Goal: Information Seeking & Learning: Learn about a topic

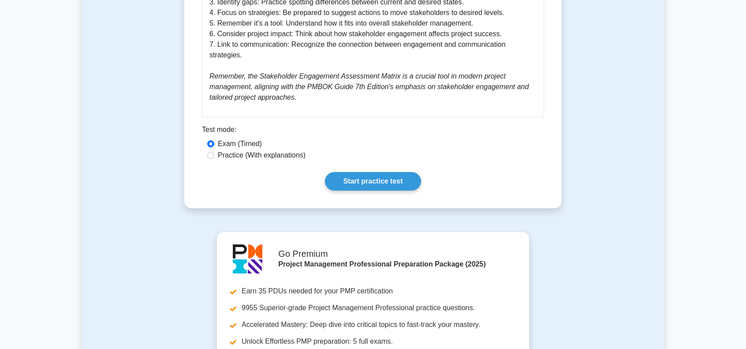
scroll to position [749, 0]
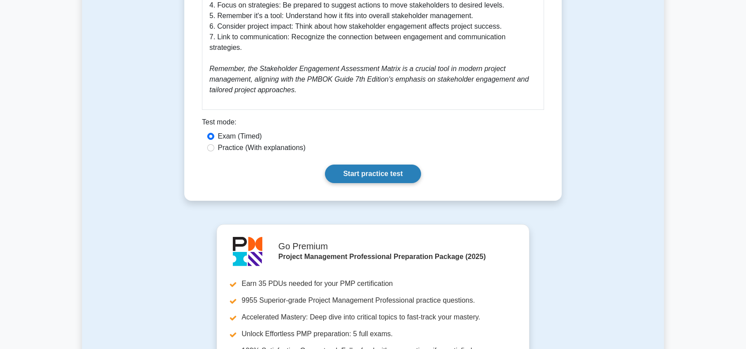
click at [351, 164] on link "Start practice test" at bounding box center [373, 173] width 96 height 19
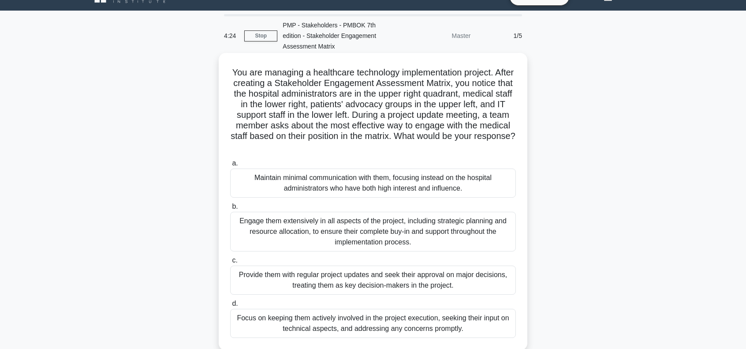
scroll to position [44, 0]
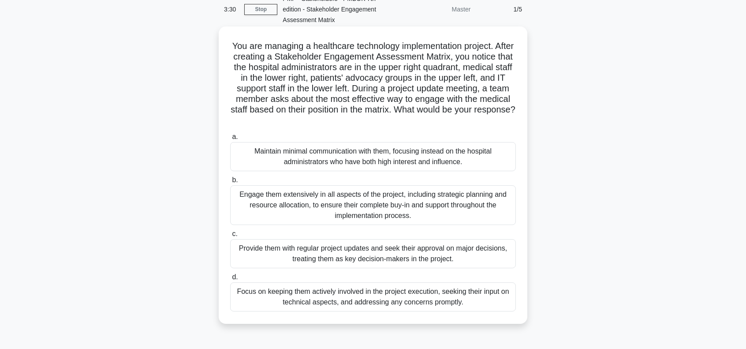
click at [436, 253] on div "Provide them with regular project updates and seek their approval on major deci…" at bounding box center [373, 253] width 286 height 29
click at [230, 237] on input "c. Provide them with regular project updates and seek their approval on major d…" at bounding box center [230, 234] width 0 height 6
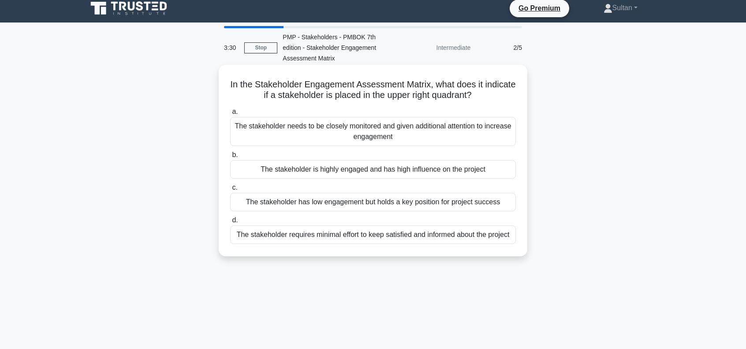
scroll to position [0, 0]
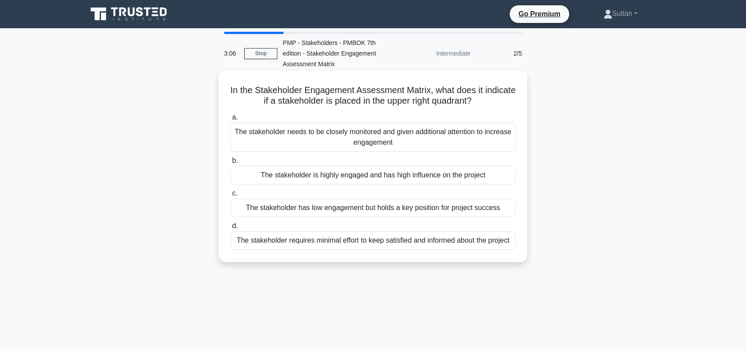
click at [412, 178] on div "The stakeholder is highly engaged and has high influence on the project" at bounding box center [373, 175] width 286 height 19
click at [230, 164] on input "b. The stakeholder is highly engaged and has high influence on the project" at bounding box center [230, 161] width 0 height 6
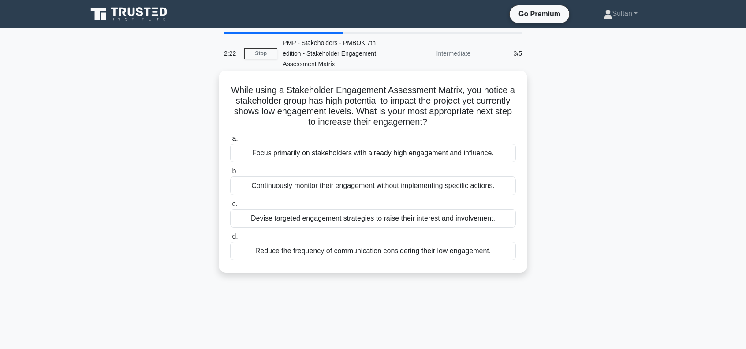
click at [312, 222] on div "Devise targeted engagement strategies to raise their interest and involvement." at bounding box center [373, 218] width 286 height 19
click at [230, 207] on input "c. Devise targeted engagement strategies to raise their interest and involvemen…" at bounding box center [230, 204] width 0 height 6
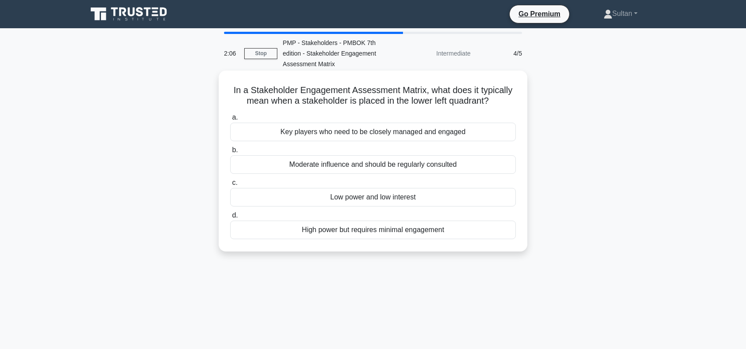
click at [379, 195] on div "Low power and low interest" at bounding box center [373, 197] width 286 height 19
click at [230, 186] on input "c. Low power and low interest" at bounding box center [230, 183] width 0 height 6
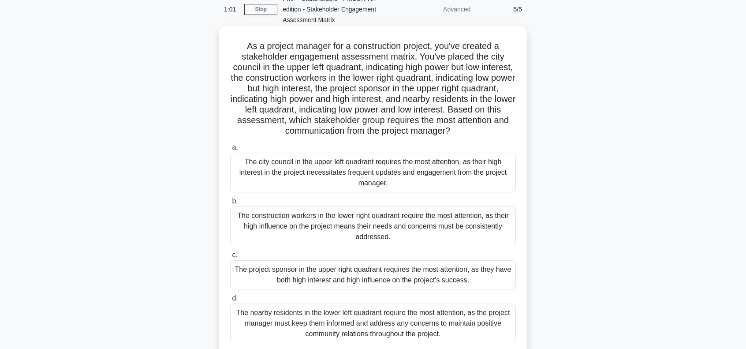
scroll to position [88, 0]
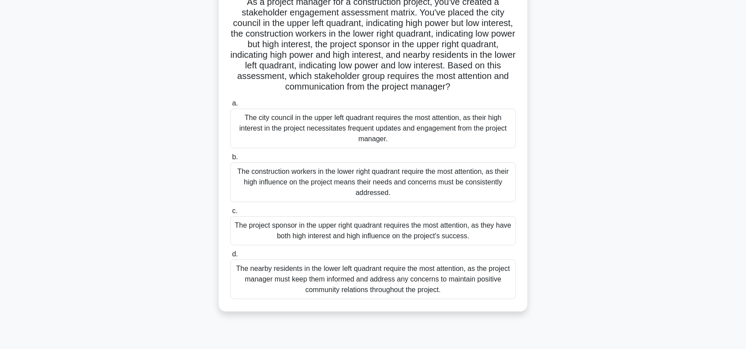
click at [376, 222] on div "The project sponsor in the upper right quadrant requires the most attention, as…" at bounding box center [373, 230] width 286 height 29
click at [230, 214] on input "c. The project sponsor in the upper right quadrant requires the most attention,…" at bounding box center [230, 211] width 0 height 6
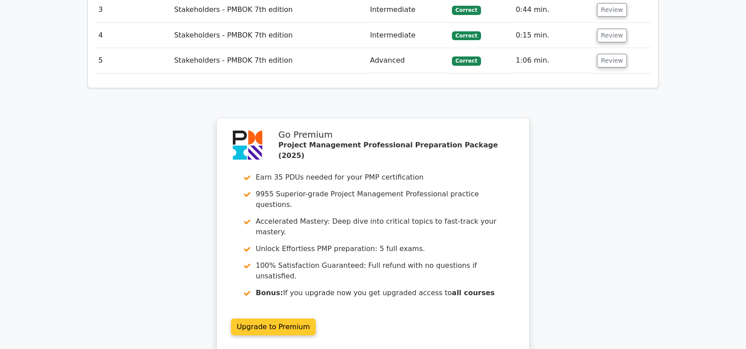
scroll to position [1276, 0]
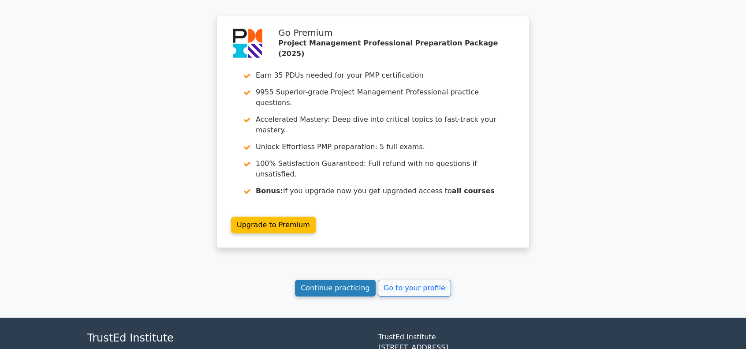
click at [349, 279] on link "Continue practicing" at bounding box center [335, 287] width 81 height 17
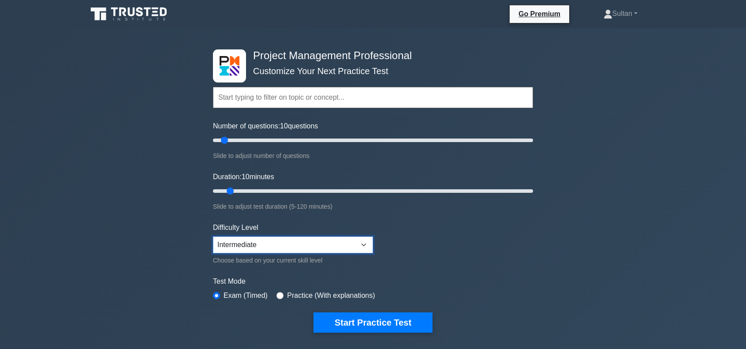
click at [257, 248] on select "Beginner Intermediate Expert" at bounding box center [293, 244] width 160 height 17
select select "expert"
click at [213, 236] on select "Beginner Intermediate Expert" at bounding box center [293, 244] width 160 height 17
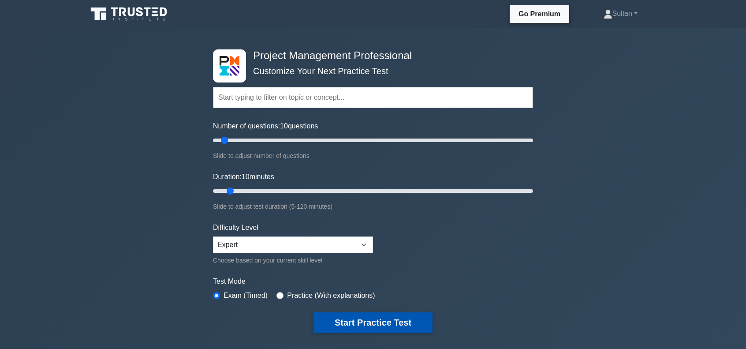
click at [370, 323] on button "Start Practice Test" at bounding box center [372, 322] width 119 height 20
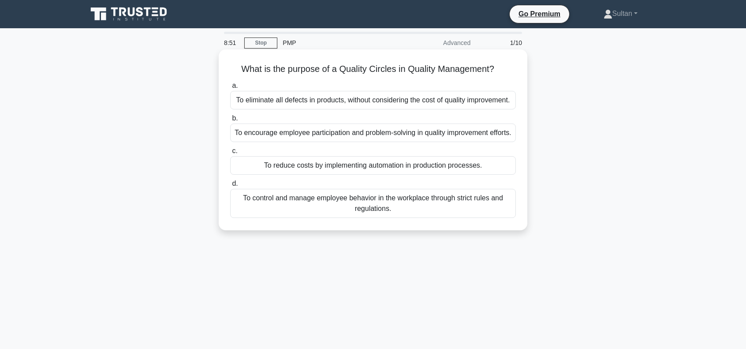
click at [390, 175] on div "To reduce costs by implementing automation in production processes." at bounding box center [373, 165] width 286 height 19
click at [230, 154] on input "c. To reduce costs by implementing automation in production processes." at bounding box center [230, 151] width 0 height 6
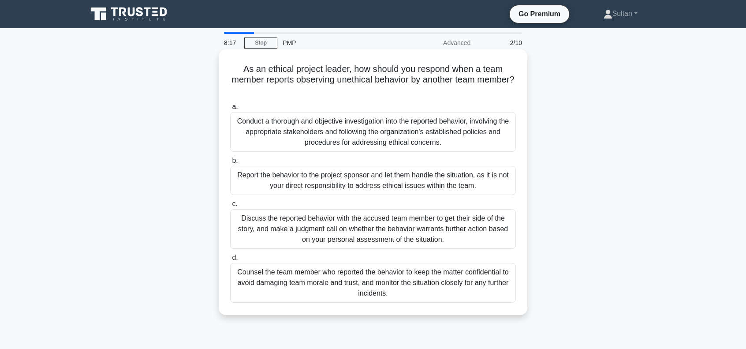
click at [287, 137] on div "Conduct a thorough and objective investigation into the reported behavior, invo…" at bounding box center [373, 132] width 286 height 40
click at [230, 110] on input "a. Conduct a thorough and objective investigation into the reported behavior, i…" at bounding box center [230, 107] width 0 height 6
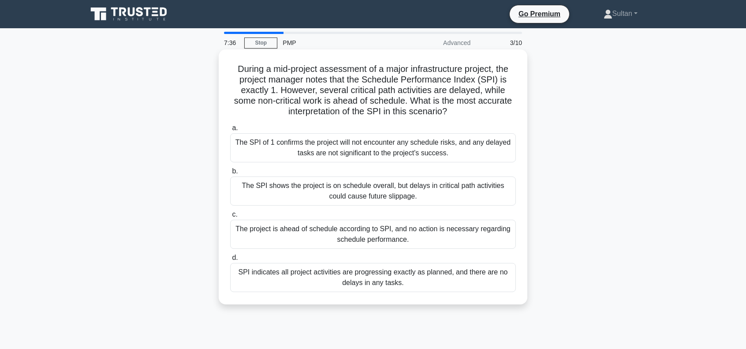
click at [429, 190] on div "The SPI shows the project is on schedule overall, but delays in critical path a…" at bounding box center [373, 190] width 286 height 29
click at [230, 174] on input "b. The SPI shows the project is on schedule overall, but delays in critical pat…" at bounding box center [230, 171] width 0 height 6
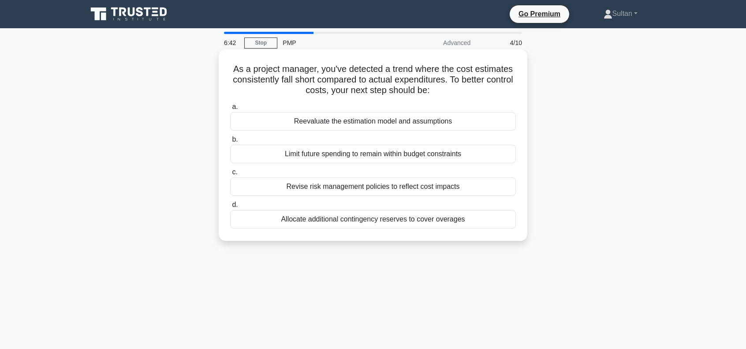
click at [355, 125] on div "Reevaluate the estimation model and assumptions" at bounding box center [373, 121] width 286 height 19
click at [230, 110] on input "a. Reevaluate the estimation model and assumptions" at bounding box center [230, 107] width 0 height 6
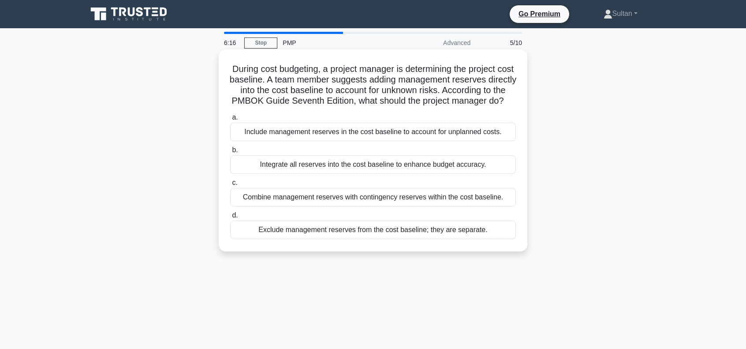
click at [340, 239] on div "Exclude management reserves from the cost baseline; they are separate." at bounding box center [373, 229] width 286 height 19
click at [230, 218] on input "d. Exclude management reserves from the cost baseline; they are separate." at bounding box center [230, 215] width 0 height 6
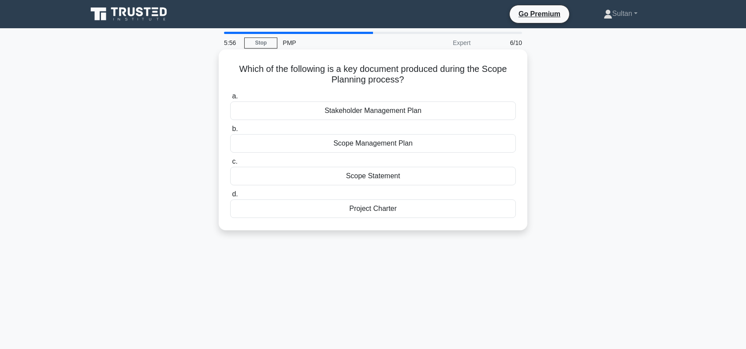
click at [368, 145] on div "Scope Management Plan" at bounding box center [373, 143] width 286 height 19
click at [230, 132] on input "b. Scope Management Plan" at bounding box center [230, 129] width 0 height 6
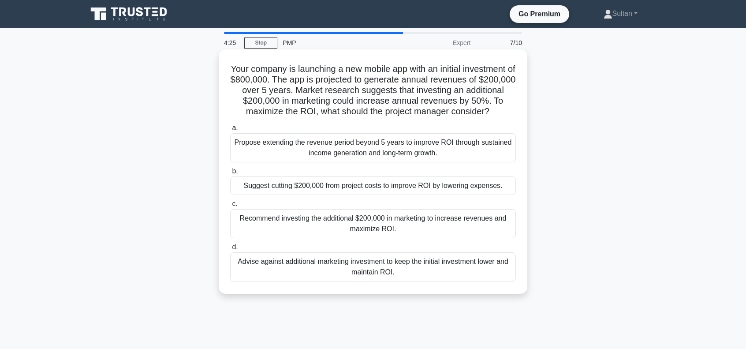
click at [355, 232] on div "Recommend investing the additional $200,000 in marketing to increase revenues a…" at bounding box center [373, 223] width 286 height 29
click at [230, 207] on input "c. Recommend investing the additional $200,000 in marketing to increase revenue…" at bounding box center [230, 204] width 0 height 6
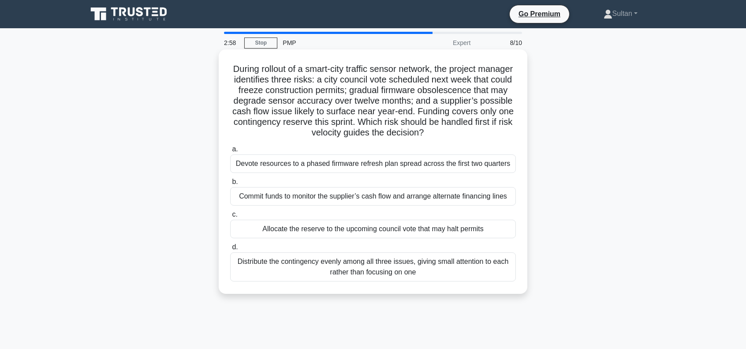
click at [319, 228] on div "Allocate the reserve to the upcoming council vote that may halt permits" at bounding box center [373, 229] width 286 height 19
click at [230, 217] on input "c. Allocate the reserve to the upcoming council vote that may halt permits" at bounding box center [230, 215] width 0 height 6
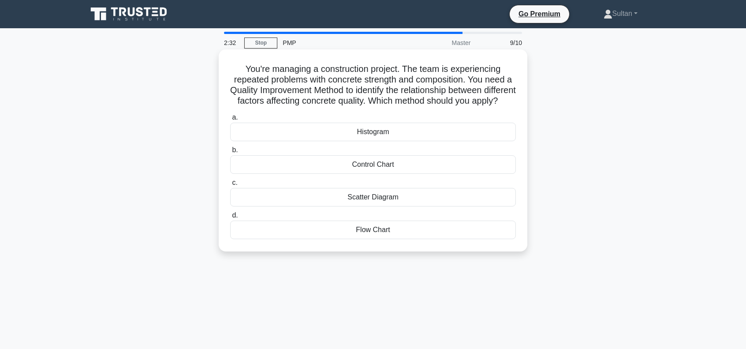
click at [368, 174] on div "Control Chart" at bounding box center [373, 164] width 286 height 19
click at [230, 153] on input "b. Control Chart" at bounding box center [230, 150] width 0 height 6
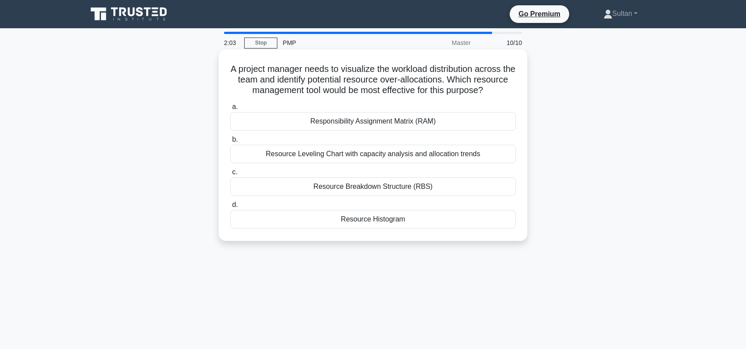
click at [335, 163] on div "Resource Leveling Chart with capacity analysis and allocation trends" at bounding box center [373, 154] width 286 height 19
click at [230, 142] on input "b. Resource Leveling Chart with capacity analysis and allocation trends" at bounding box center [230, 140] width 0 height 6
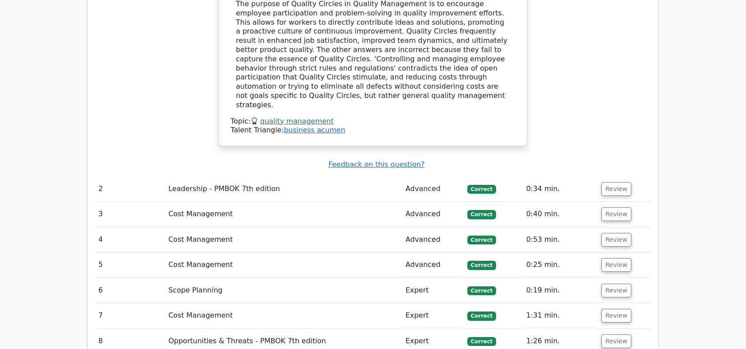
scroll to position [1058, 0]
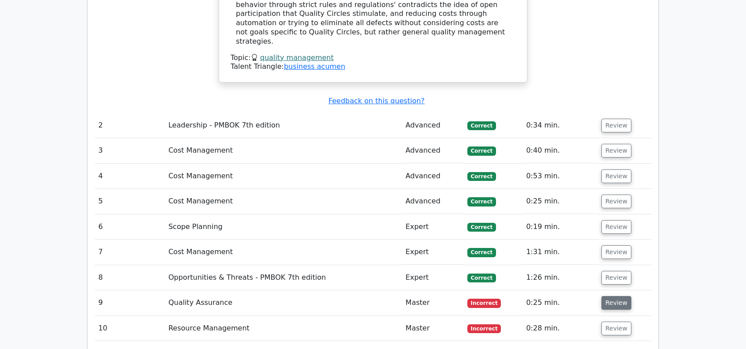
click at [619, 296] on button "Review" at bounding box center [616, 303] width 30 height 14
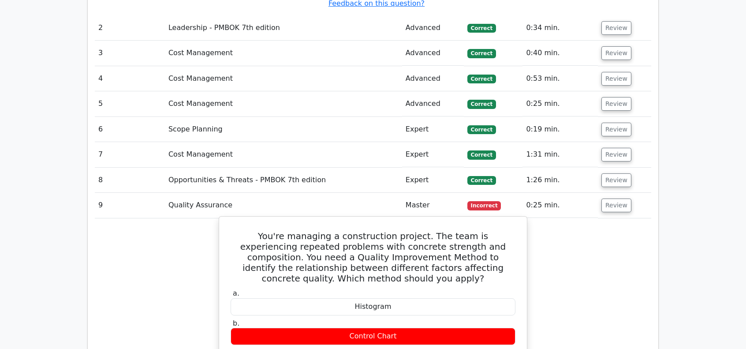
scroll to position [1190, 0]
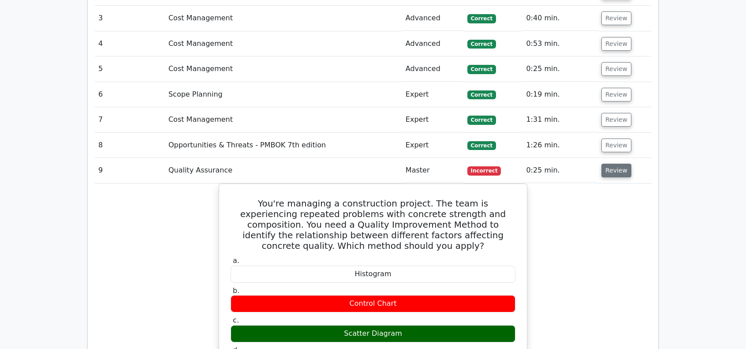
click at [614, 164] on button "Review" at bounding box center [616, 171] width 30 height 14
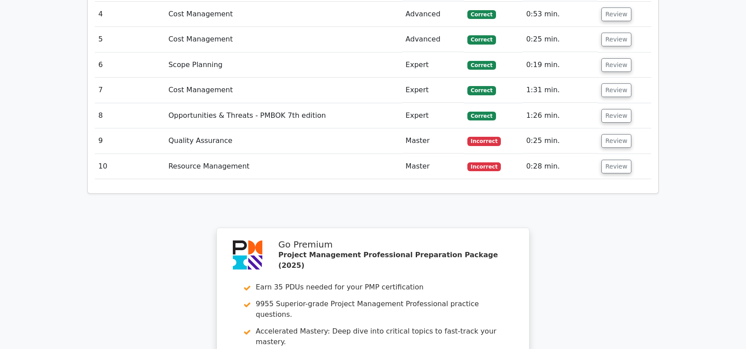
scroll to position [1234, 0]
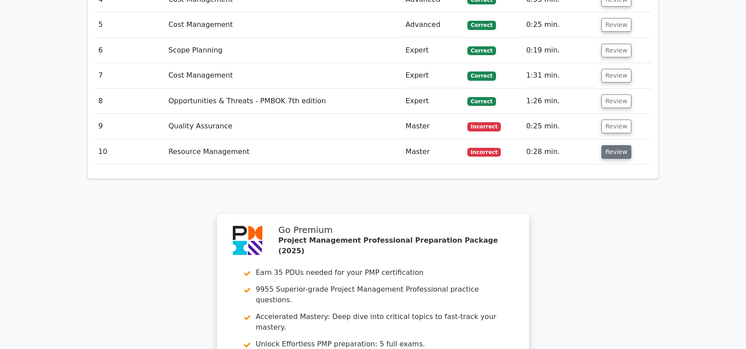
click at [611, 145] on button "Review" at bounding box center [616, 152] width 30 height 14
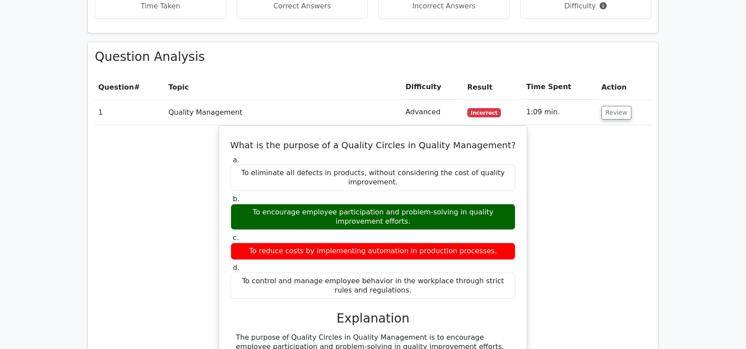
scroll to position [617, 0]
